Goal: Obtain resource: Obtain resource

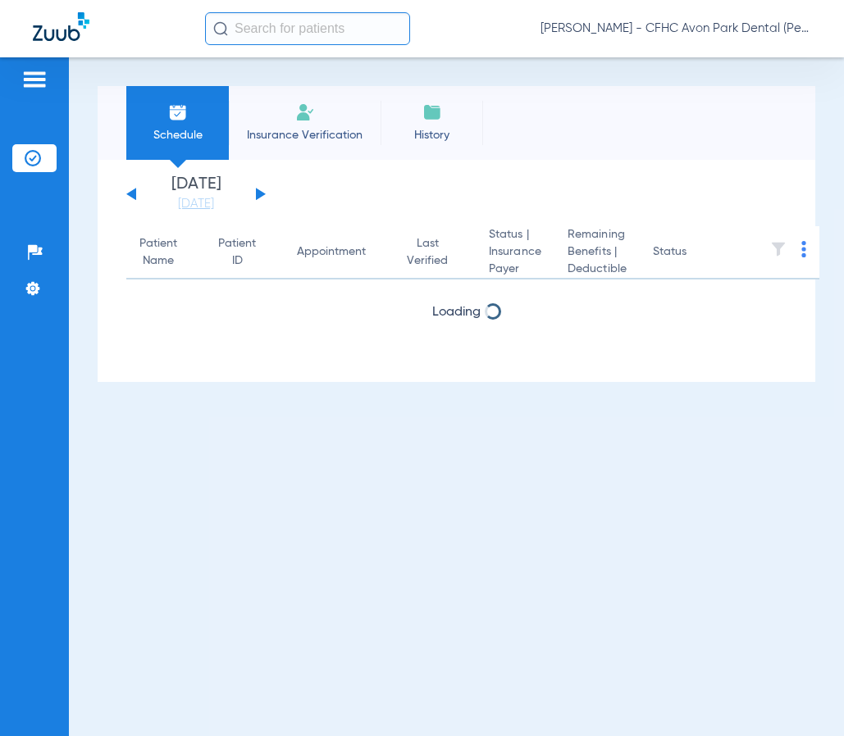
click at [280, 39] on input "text" at bounding box center [307, 28] width 205 height 33
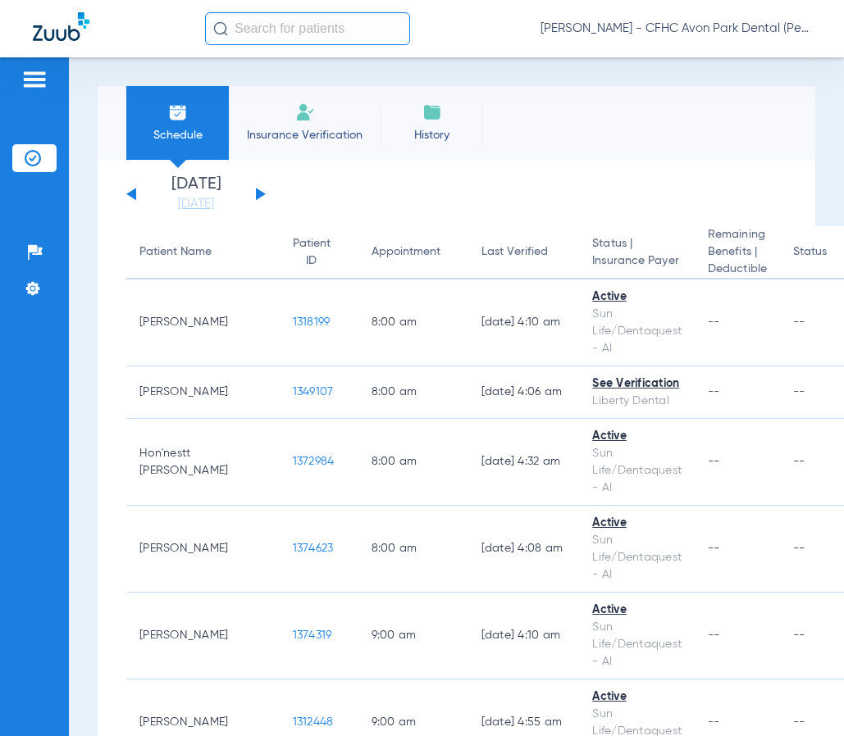
click at [282, 30] on input "text" at bounding box center [307, 28] width 205 height 33
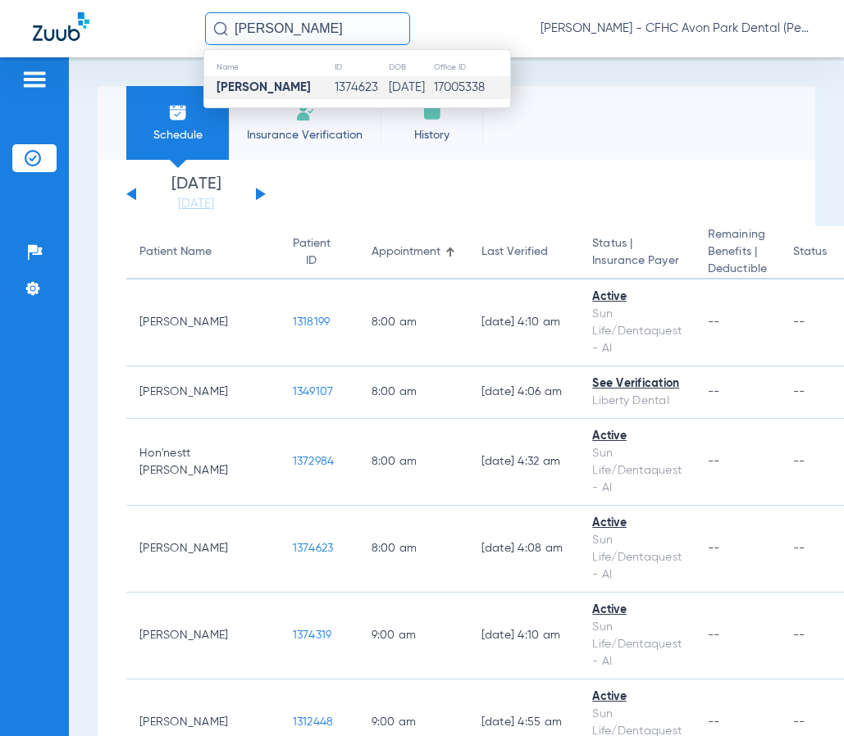
type input "[PERSON_NAME]"
click at [217, 95] on td "[PERSON_NAME]" at bounding box center [269, 87] width 130 height 23
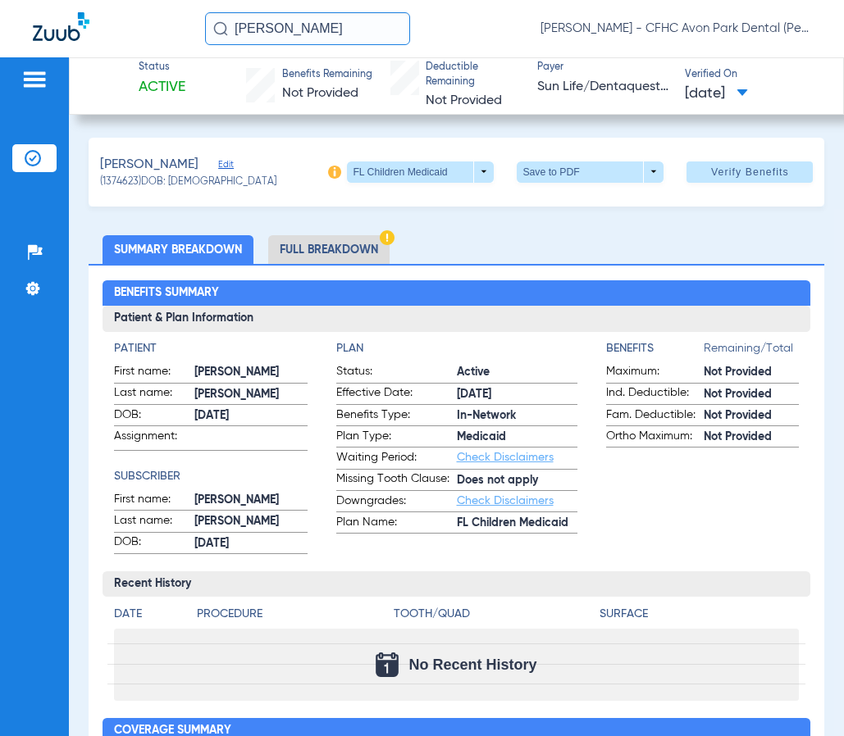
click at [605, 168] on span at bounding box center [589, 171] width 147 height 21
click at [571, 202] on span "Save to PDF" at bounding box center [584, 203] width 65 height 11
drag, startPoint x: 733, startPoint y: 271, endPoint x: 696, endPoint y: 310, distance: 53.9
click at [733, 271] on div "Benefits Summary Patient & Plan Information Patient First name: [PERSON_NAME] L…" at bounding box center [457, 657] width 736 height 787
